Goal: Information Seeking & Learning: Check status

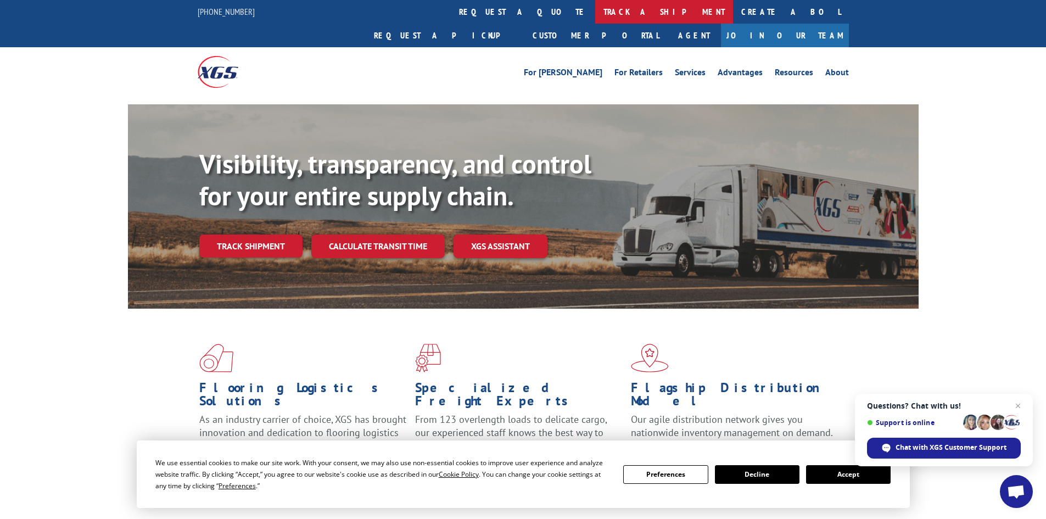
click at [595, 16] on link "track a shipment" at bounding box center [664, 12] width 138 height 24
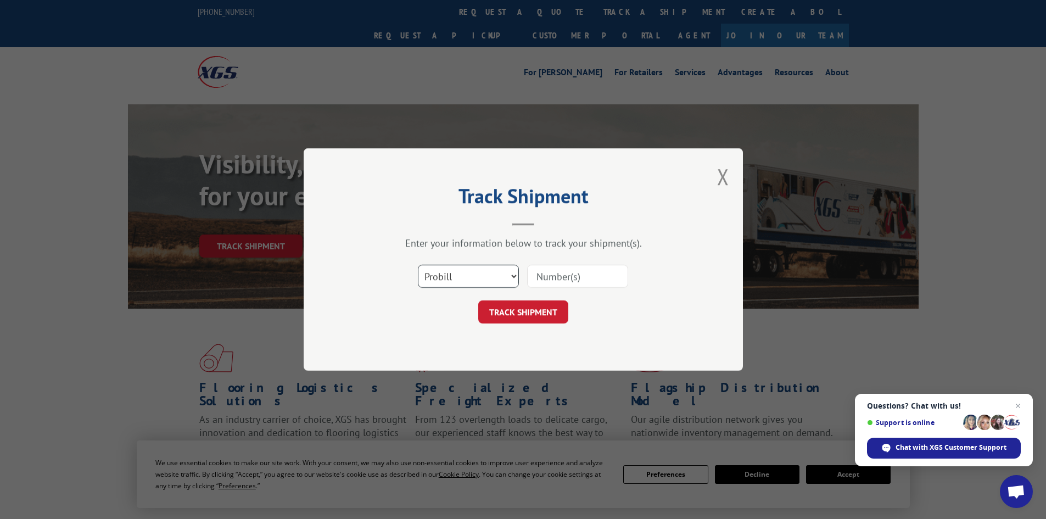
click at [444, 279] on select "Select category... Probill BOL PO" at bounding box center [468, 276] width 101 height 23
select select "bol"
click at [418, 265] on select "Select category... Probill BOL PO" at bounding box center [468, 276] width 101 height 23
paste input "6016997"
type input "6016997"
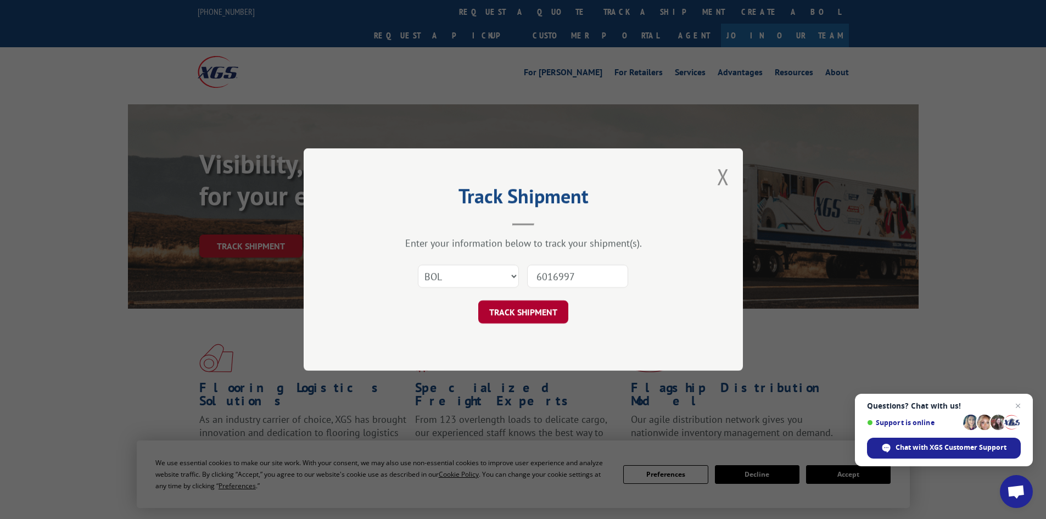
click at [553, 307] on button "TRACK SHIPMENT" at bounding box center [523, 311] width 90 height 23
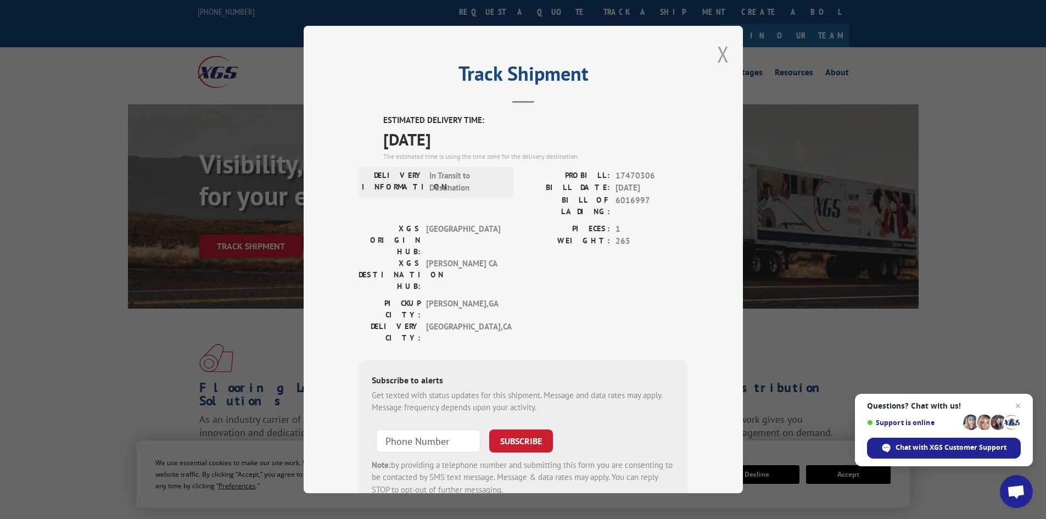
click at [720, 52] on button "Close modal" at bounding box center [723, 54] width 12 height 29
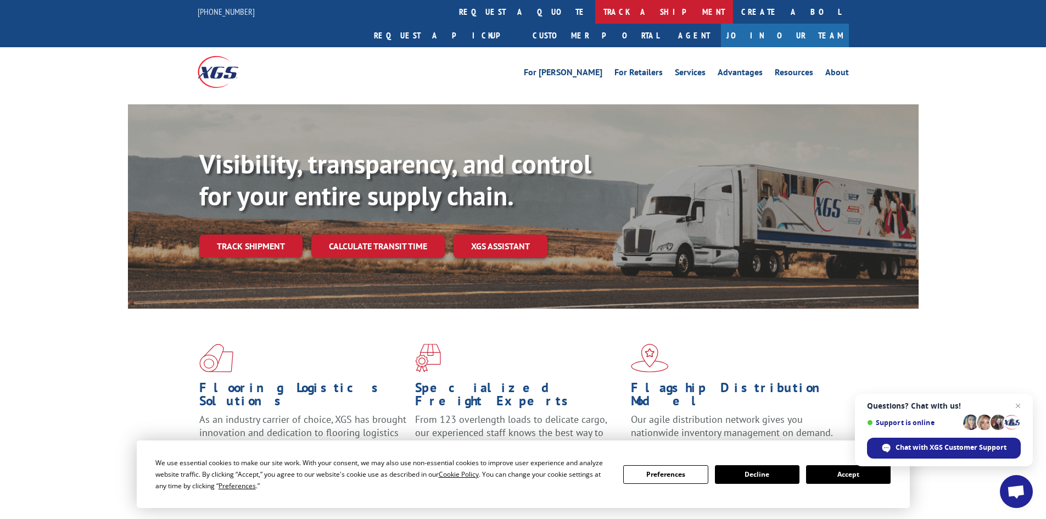
click at [595, 12] on link "track a shipment" at bounding box center [664, 12] width 138 height 24
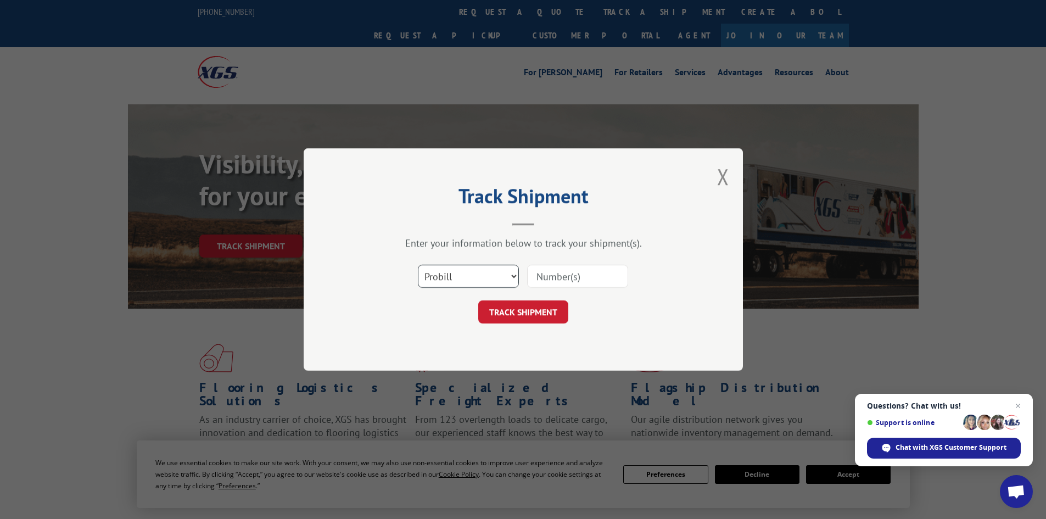
click at [441, 276] on select "Select category... Probill BOL PO" at bounding box center [468, 276] width 101 height 23
select select "bol"
click at [418, 265] on select "Select category... Probill BOL PO" at bounding box center [468, 276] width 101 height 23
paste input "447902"
type input "447902"
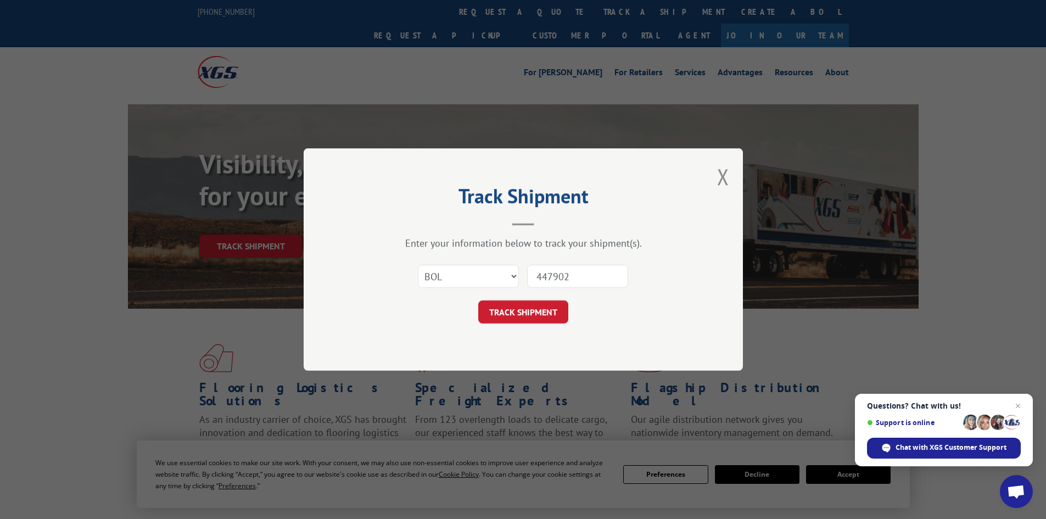
click at [544, 316] on button "TRACK SHIPMENT" at bounding box center [523, 311] width 90 height 23
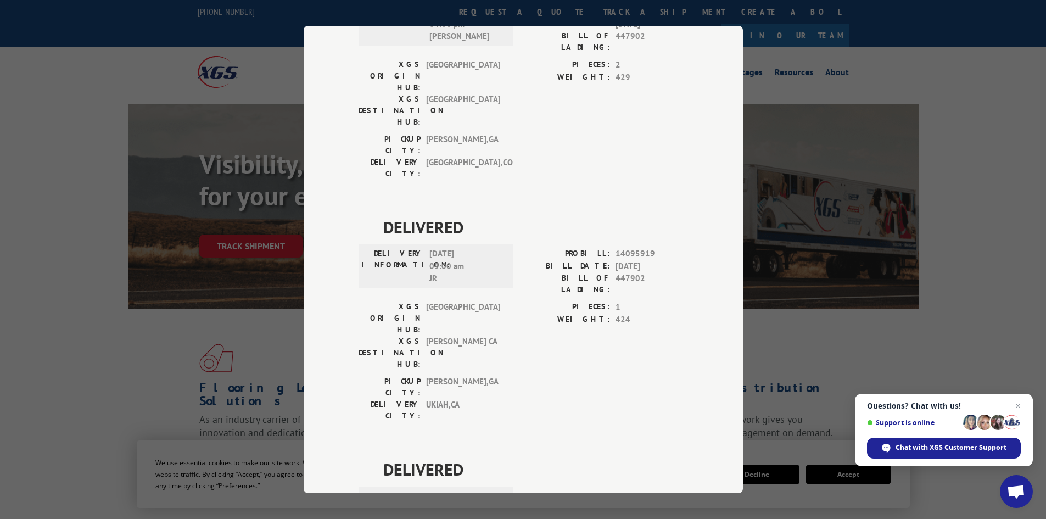
scroll to position [769, 0]
